Goal: Information Seeking & Learning: Learn about a topic

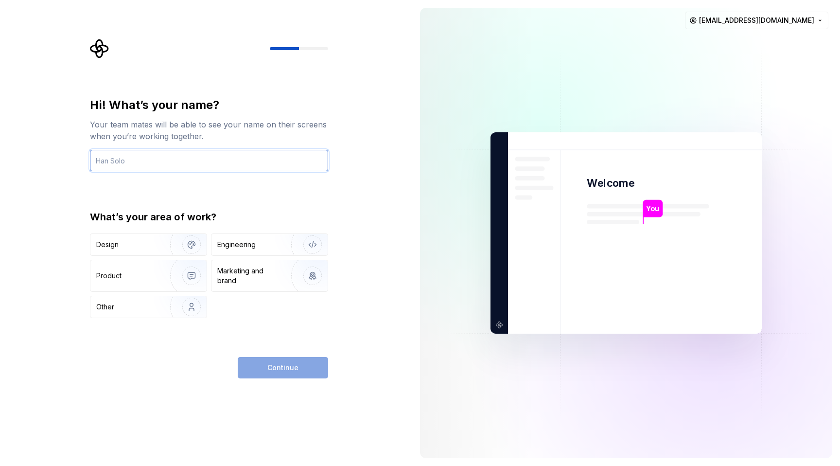
click at [181, 170] on input "text" at bounding box center [209, 160] width 238 height 21
type input "Rachida"
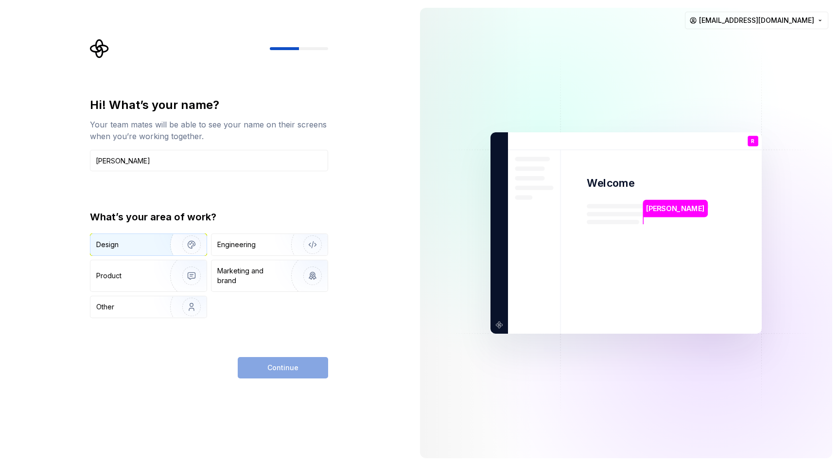
click at [158, 249] on img "button" at bounding box center [185, 244] width 62 height 65
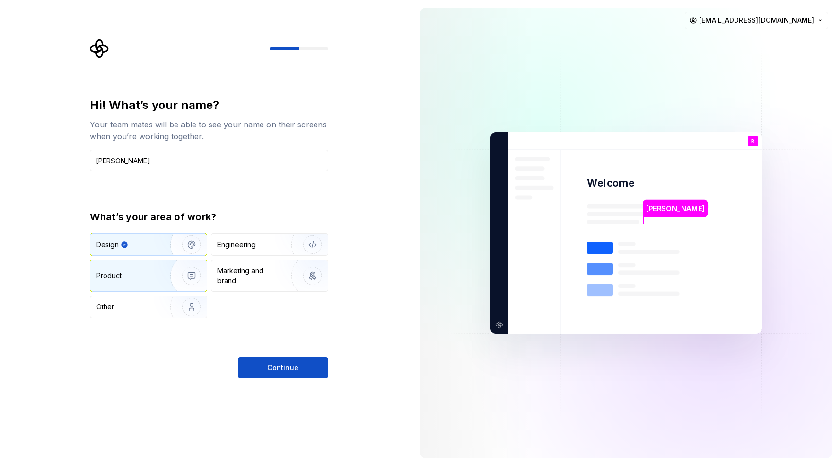
click at [136, 283] on div "Product" at bounding box center [148, 275] width 116 height 31
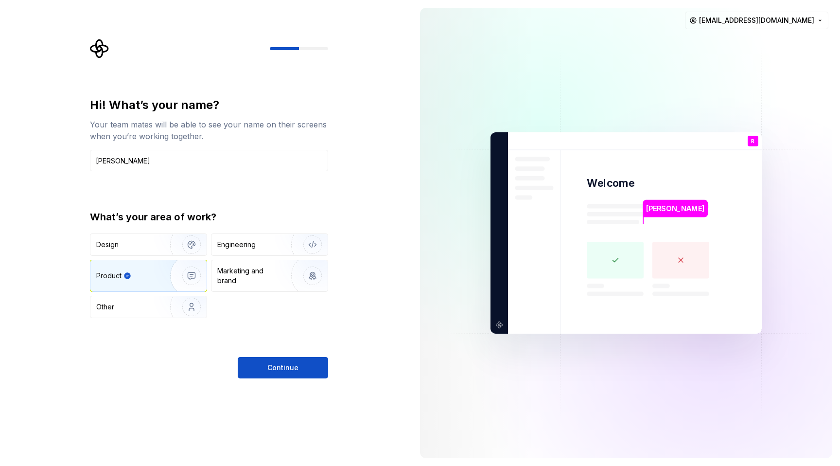
click at [137, 232] on div "What’s your area of work? Design Engineering Product Marketing and brand Other" at bounding box center [209, 264] width 238 height 108
click at [137, 244] on div "Design" at bounding box center [126, 245] width 61 height 10
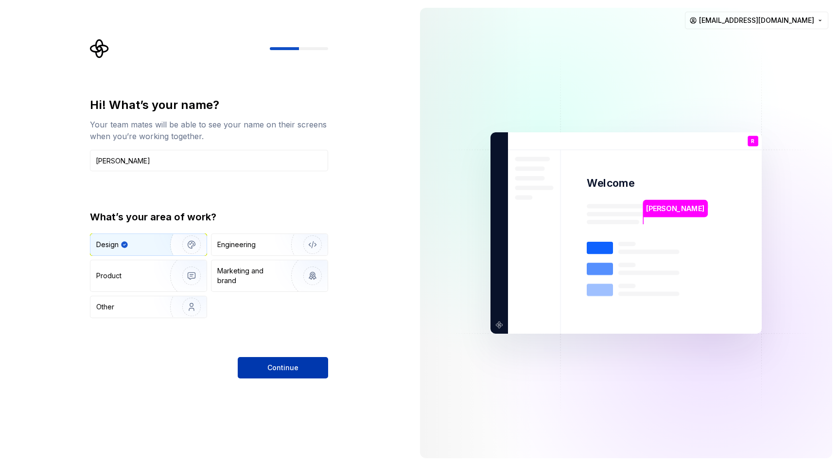
click at [303, 362] on button "Continue" at bounding box center [283, 367] width 90 height 21
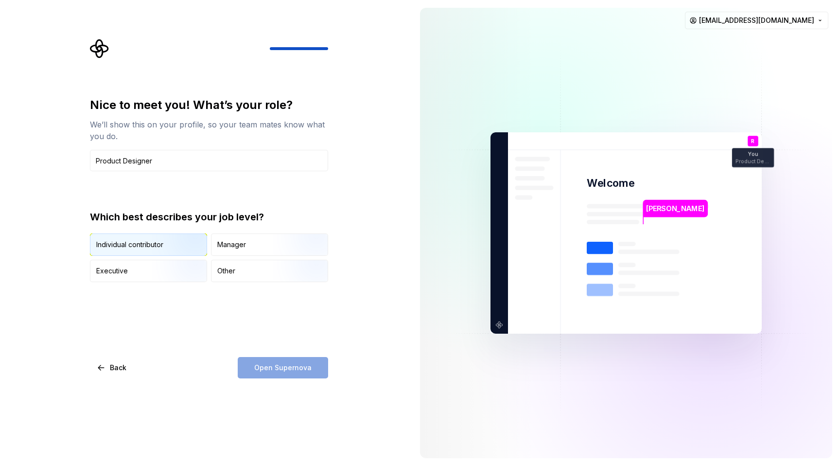
type input "Product Designer"
click at [173, 244] on img "button" at bounding box center [183, 256] width 62 height 65
click at [291, 366] on span "Open Supernova" at bounding box center [282, 368] width 57 height 10
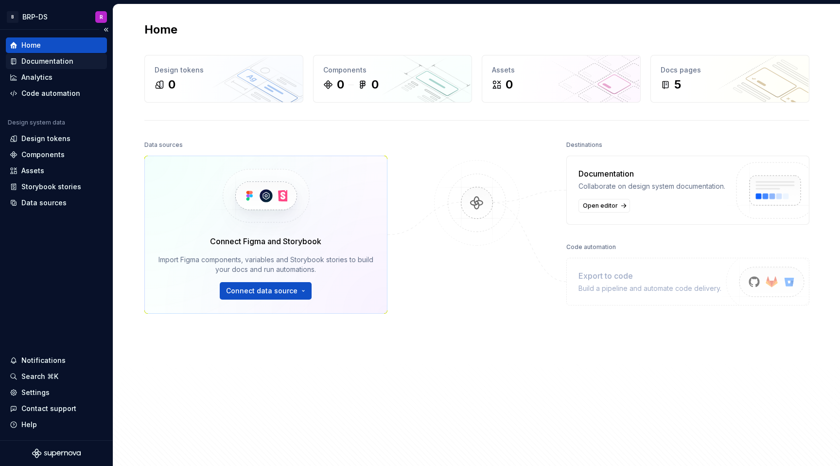
click at [54, 59] on div "Documentation" at bounding box center [47, 61] width 52 height 10
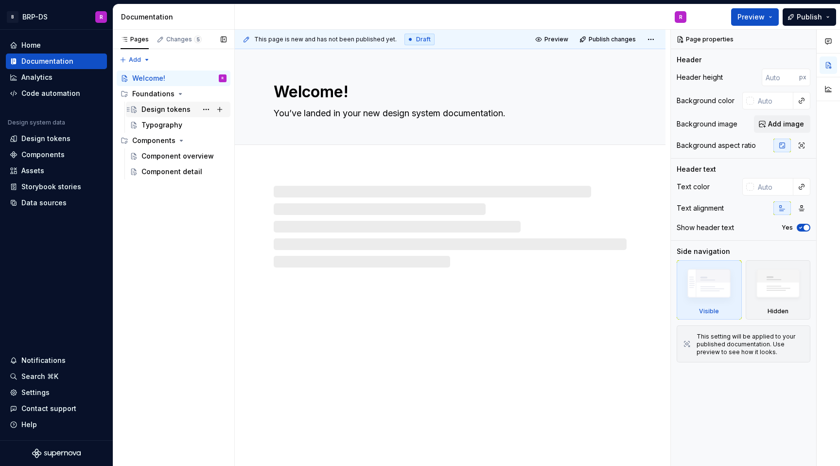
click at [161, 111] on div "Design tokens" at bounding box center [165, 110] width 49 height 10
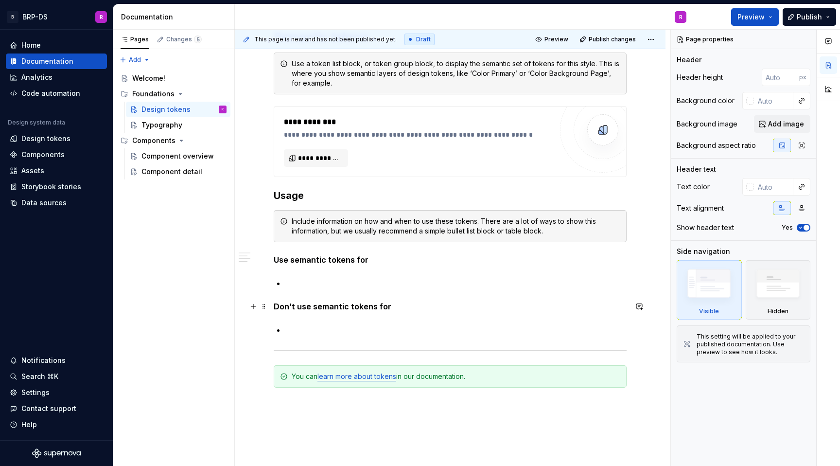
scroll to position [759, 0]
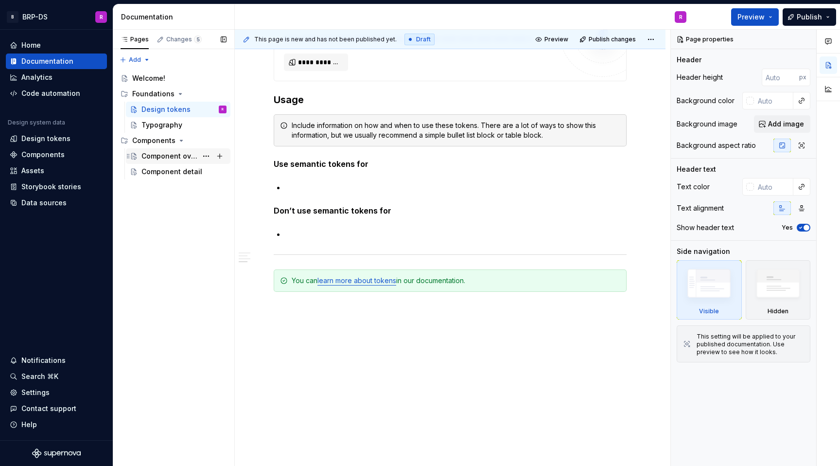
click at [163, 152] on div "Component overview" at bounding box center [169, 156] width 56 height 10
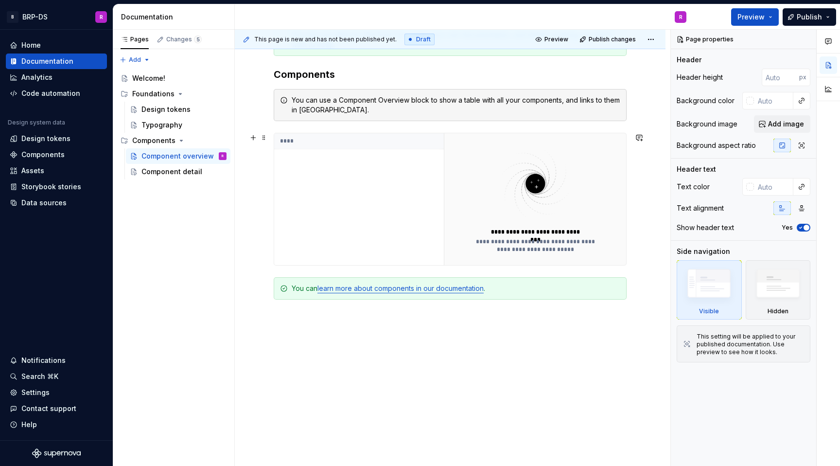
scroll to position [188, 0]
type textarea "*"
